Goal: Navigation & Orientation: Find specific page/section

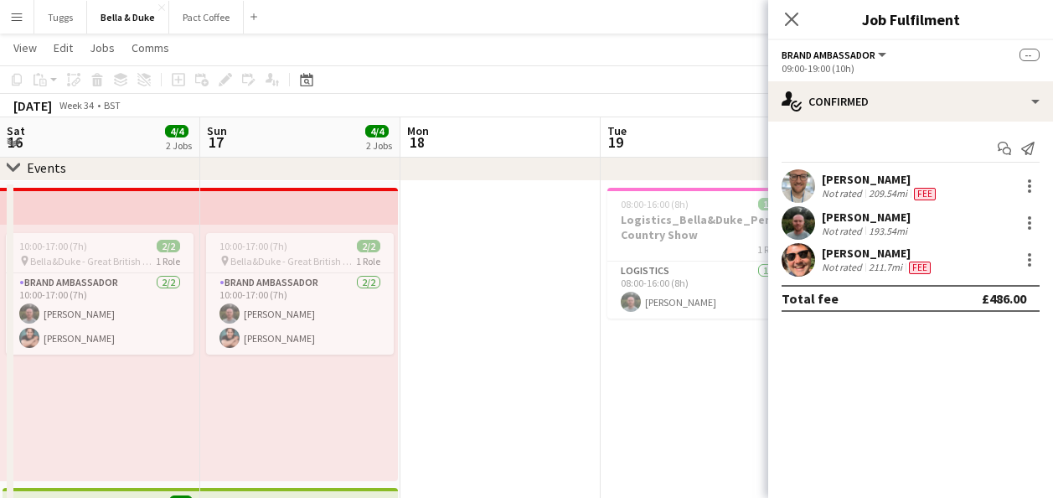
scroll to position [0, 477]
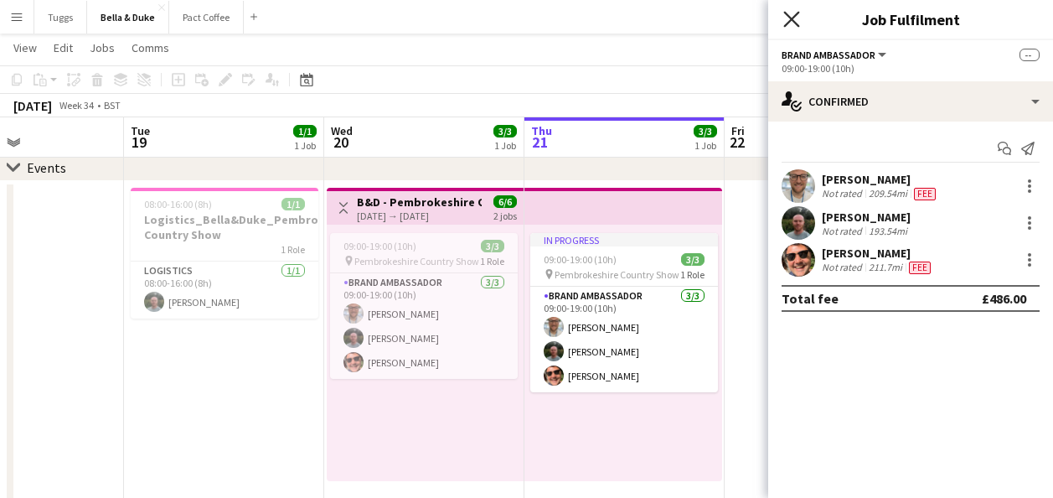
click at [794, 23] on icon "Close pop-in" at bounding box center [791, 19] width 16 height 16
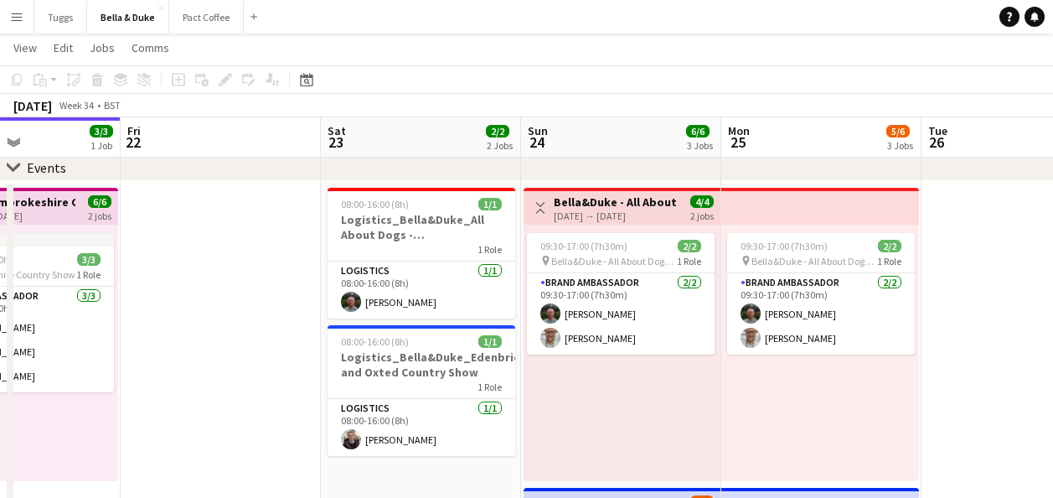
drag, startPoint x: 540, startPoint y: 325, endPoint x: 173, endPoint y: 364, distance: 369.8
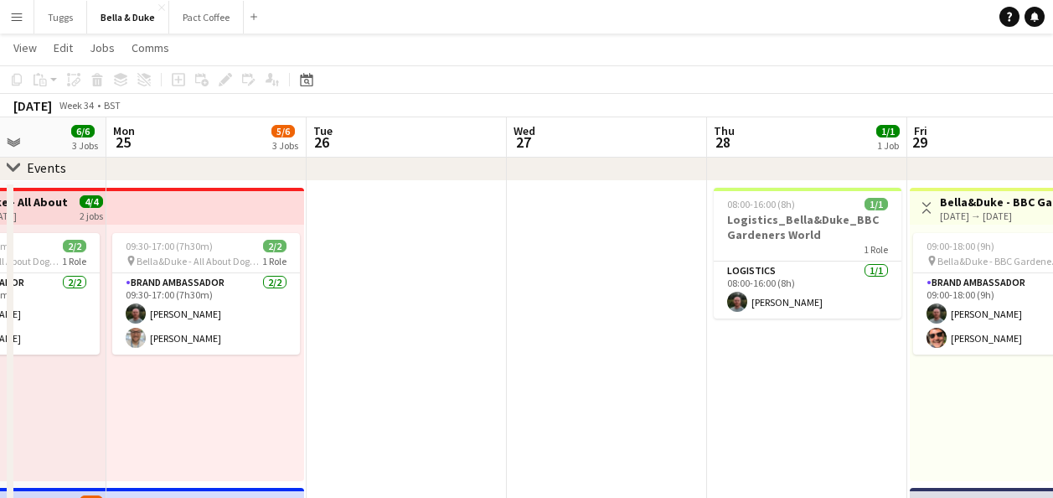
drag, startPoint x: 451, startPoint y: 398, endPoint x: 281, endPoint y: 401, distance: 170.1
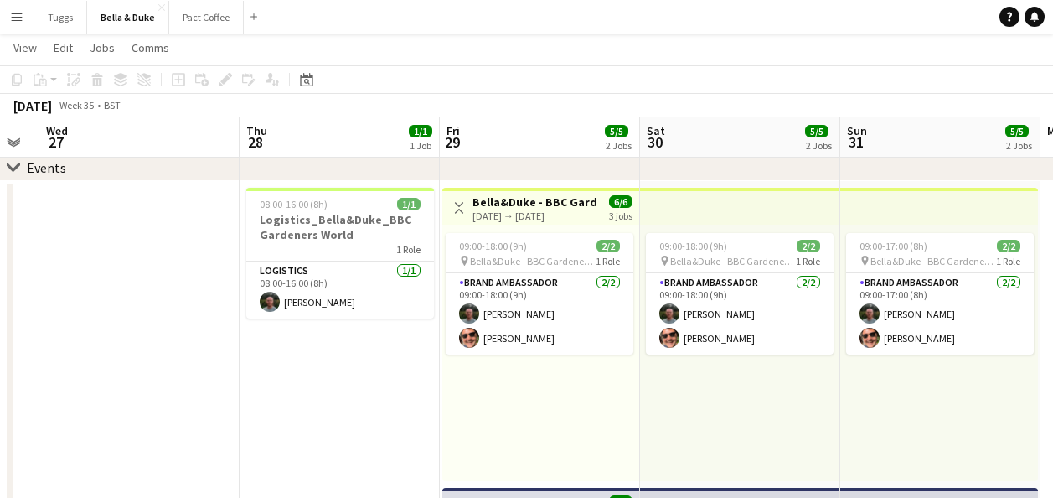
drag, startPoint x: 355, startPoint y: 390, endPoint x: 154, endPoint y: 416, distance: 202.7
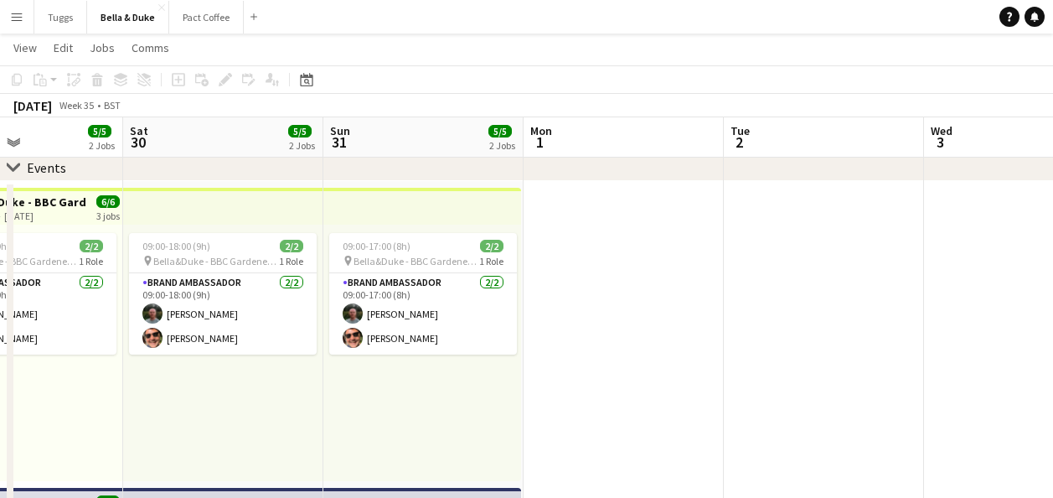
drag, startPoint x: 647, startPoint y: 400, endPoint x: 54, endPoint y: 458, distance: 595.1
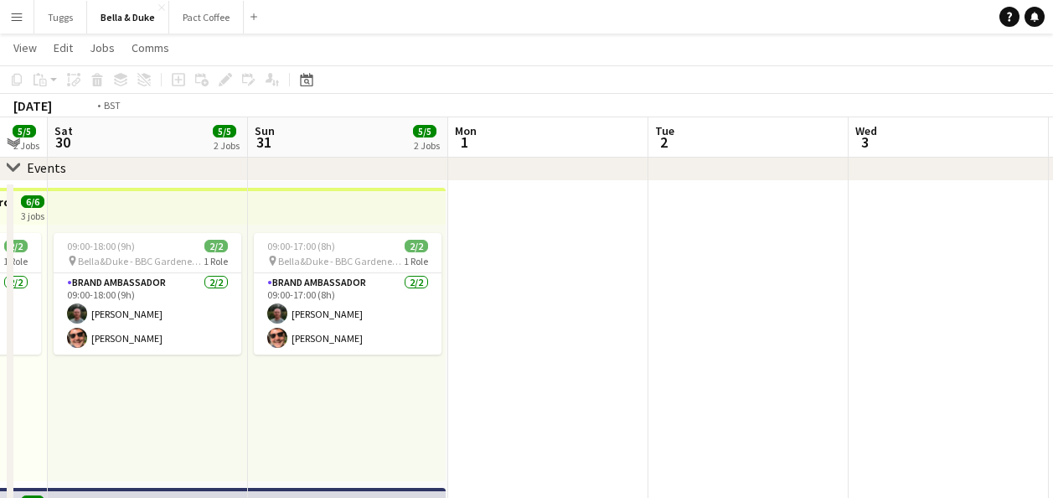
drag, startPoint x: 729, startPoint y: 427, endPoint x: 152, endPoint y: 445, distance: 577.5
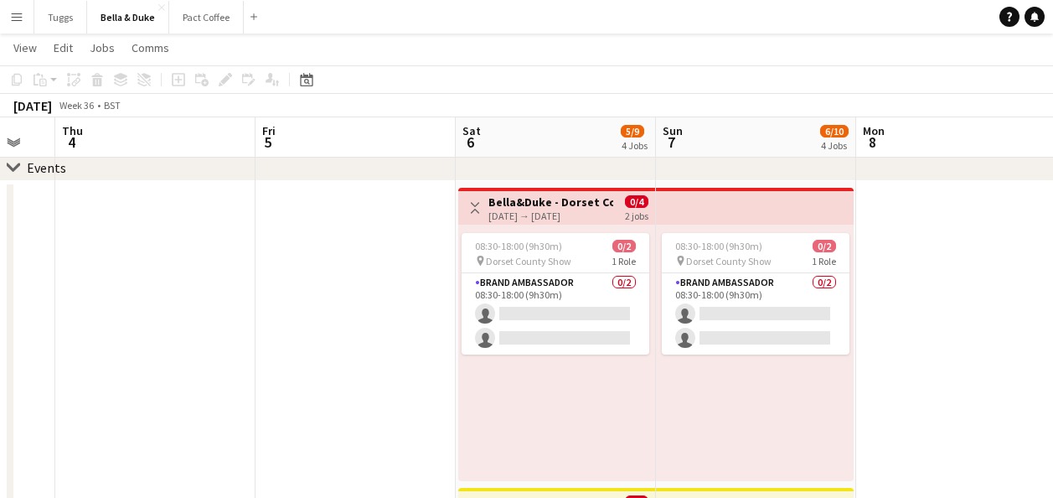
scroll to position [0, 581]
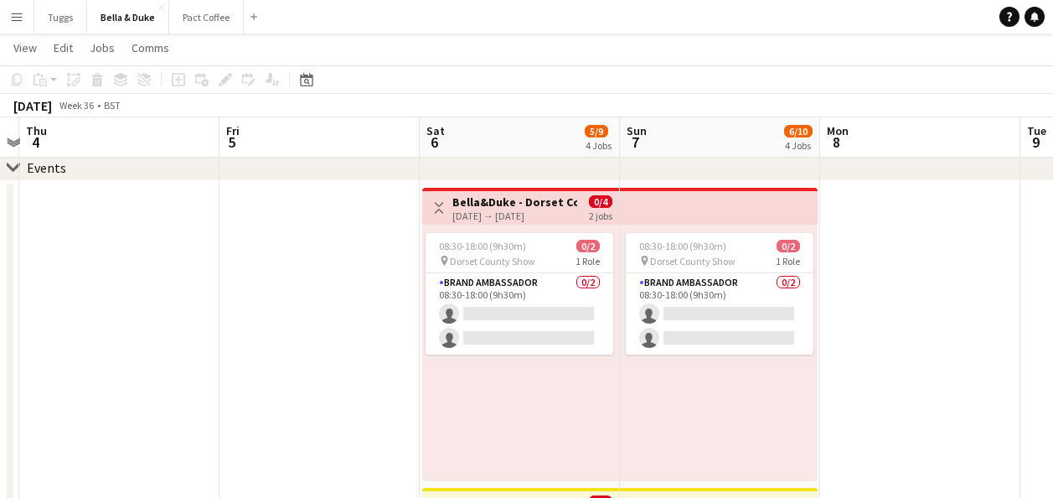
drag, startPoint x: 661, startPoint y: 378, endPoint x: 299, endPoint y: 410, distance: 363.4
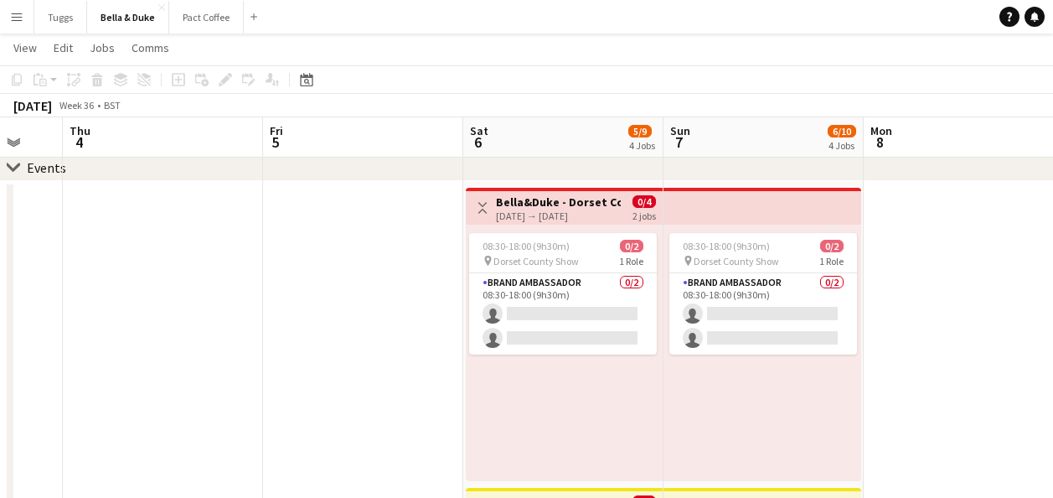
drag, startPoint x: 579, startPoint y: 416, endPoint x: 151, endPoint y: 420, distance: 428.1
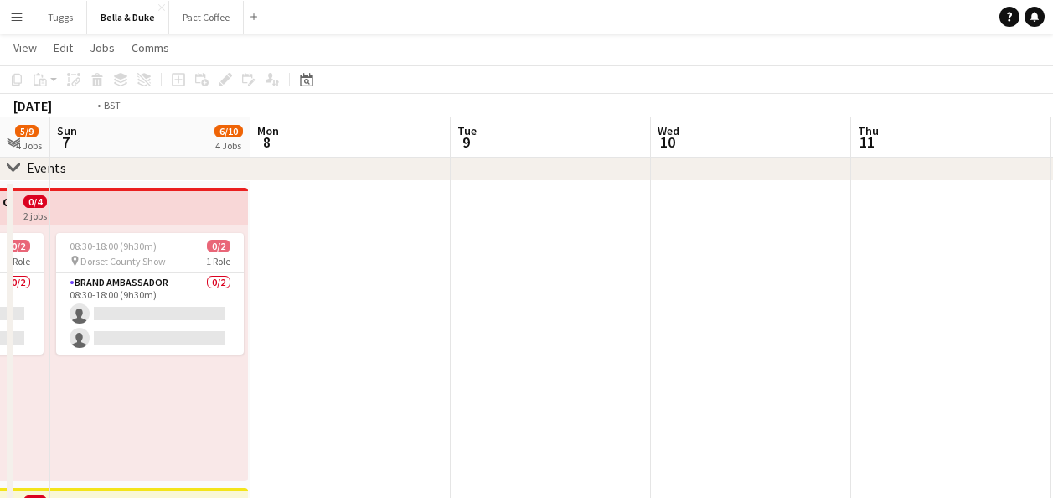
drag, startPoint x: 730, startPoint y: 392, endPoint x: 178, endPoint y: 439, distance: 554.9
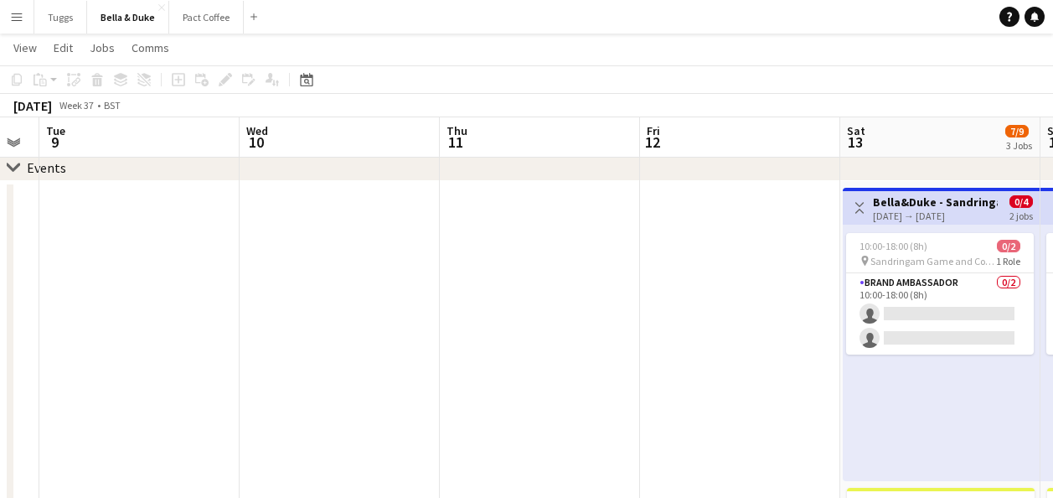
drag, startPoint x: 710, startPoint y: 388, endPoint x: 305, endPoint y: 400, distance: 404.8
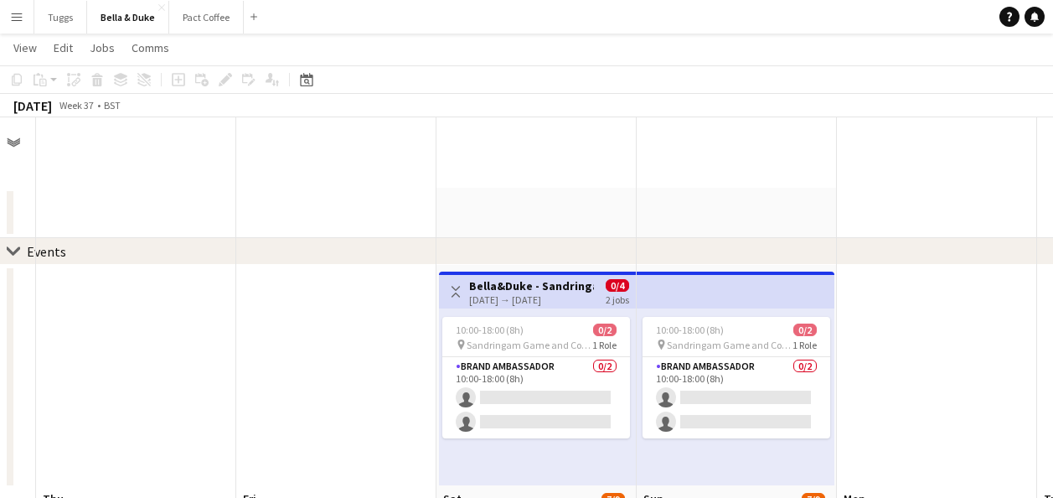
scroll to position [0, 0]
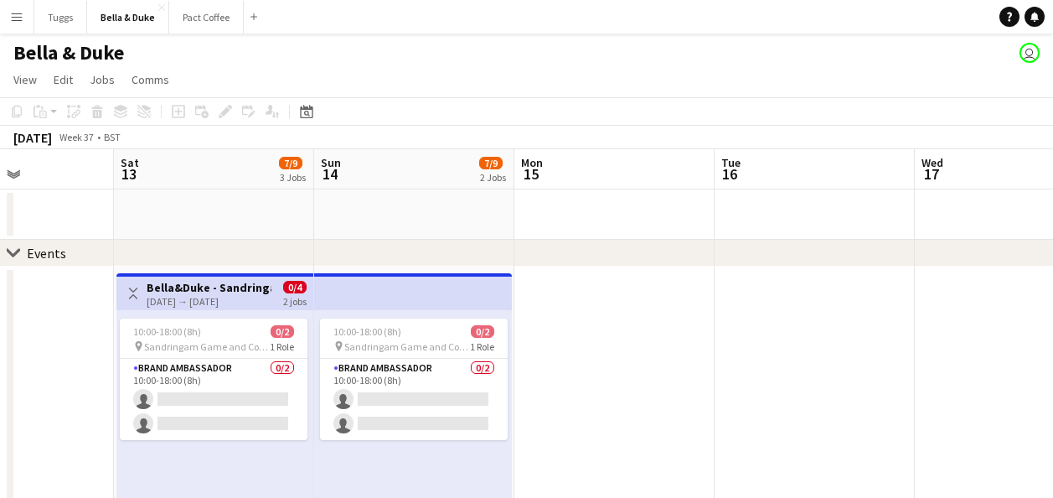
drag, startPoint x: 643, startPoint y: 312, endPoint x: 249, endPoint y: 310, distance: 393.7
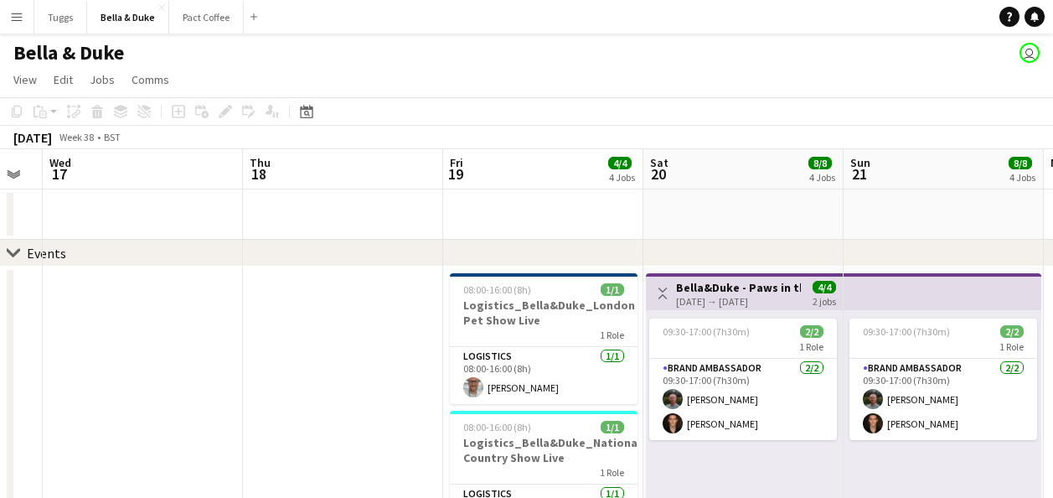
drag, startPoint x: 736, startPoint y: 324, endPoint x: 275, endPoint y: 329, distance: 461.6
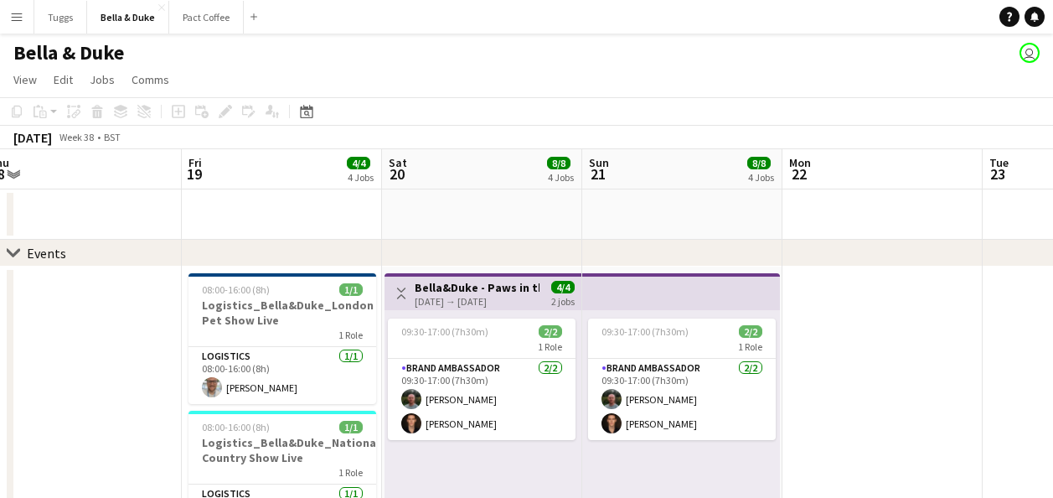
drag, startPoint x: 313, startPoint y: 336, endPoint x: 52, endPoint y: 355, distance: 262.1
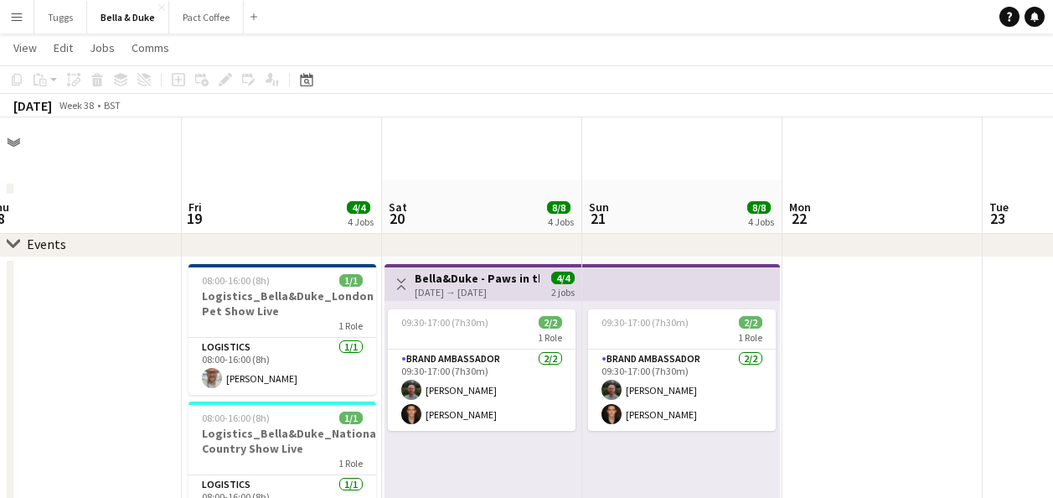
scroll to position [0, 0]
